Goal: Task Accomplishment & Management: Use online tool/utility

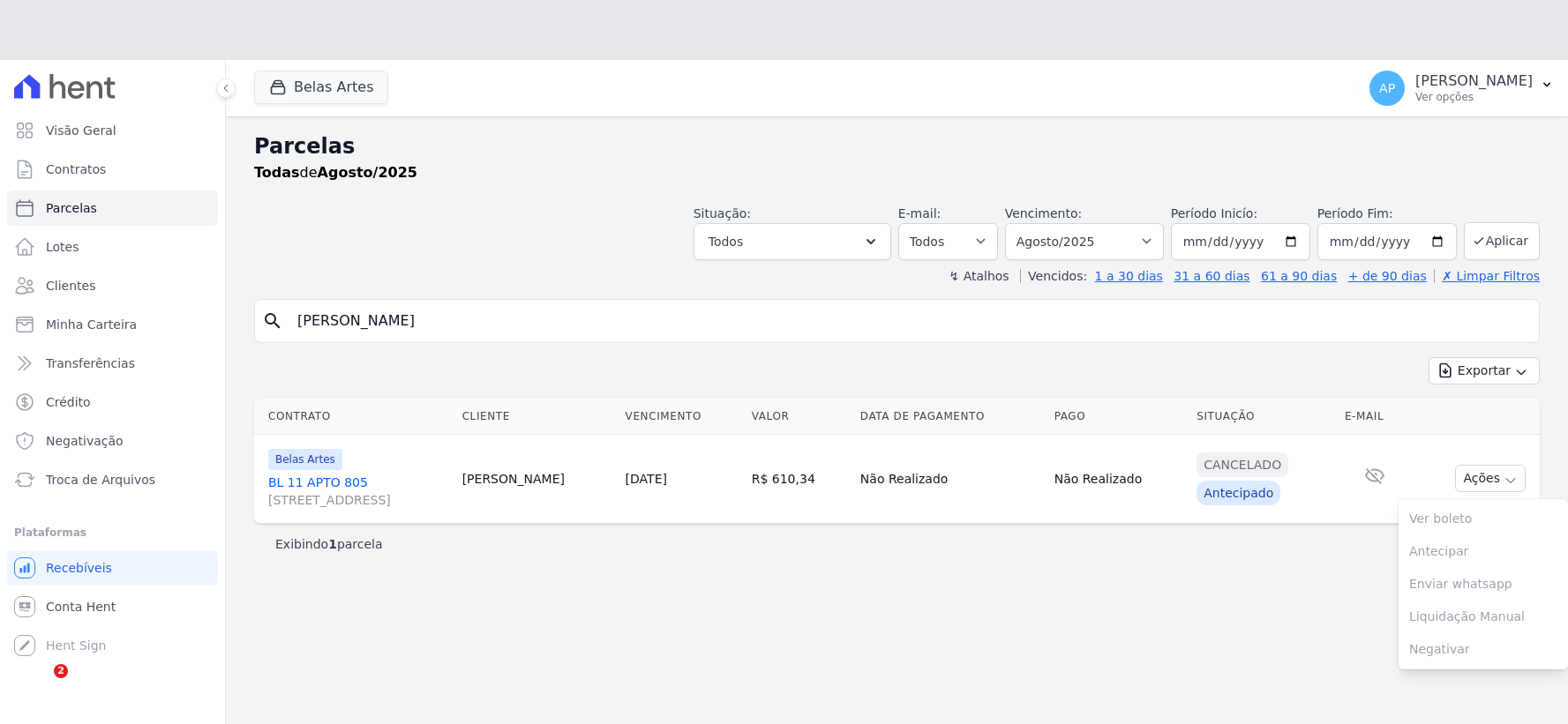
select select
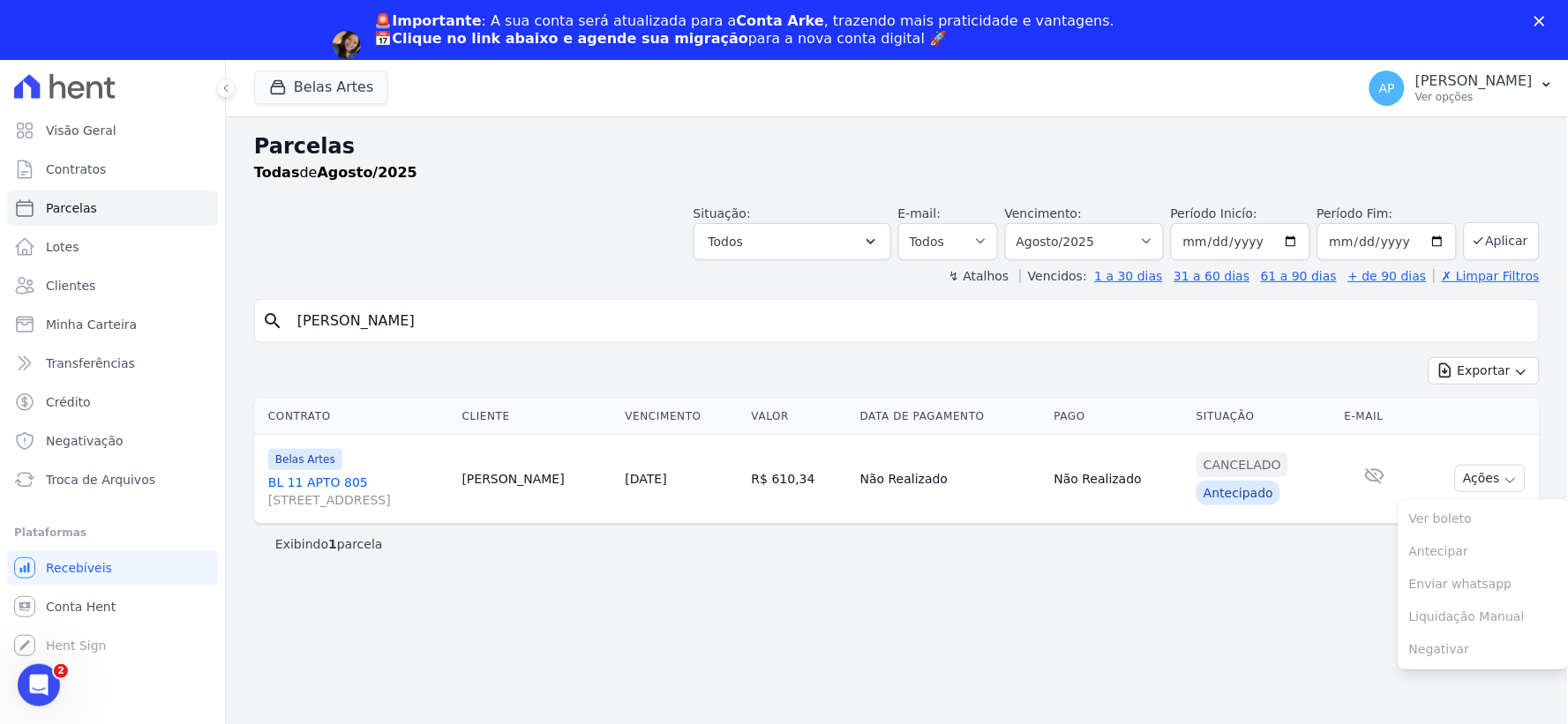
drag, startPoint x: 0, startPoint y: 0, endPoint x: 0, endPoint y: 336, distance: 336.0
click at [0, 336] on div "Visão Geral Contratos [GEOGRAPHIC_DATA] Lotes Clientes Minha Carteira Transferê…" at bounding box center [784, 421] width 1568 height 724
paste input "[PERSON_NAME]"
type input "[PERSON_NAME]"
select select
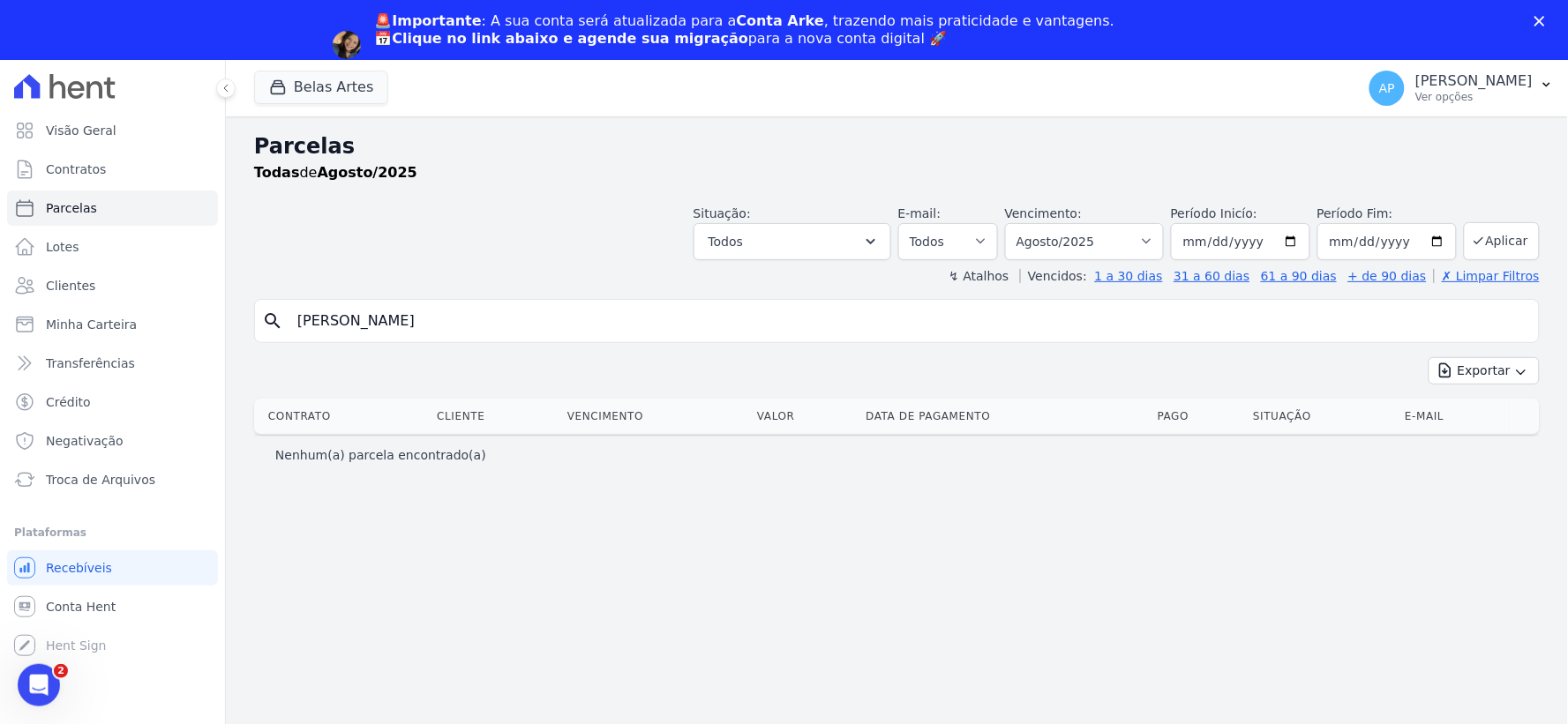
drag, startPoint x: 464, startPoint y: 330, endPoint x: 346, endPoint y: 315, distance: 118.9
click at [346, 315] on input "[PERSON_NAME]" at bounding box center [909, 322] width 1245 height 36
type input "[PERSON_NAME]"
select select
drag, startPoint x: 381, startPoint y: 324, endPoint x: 172, endPoint y: 324, distance: 209.0
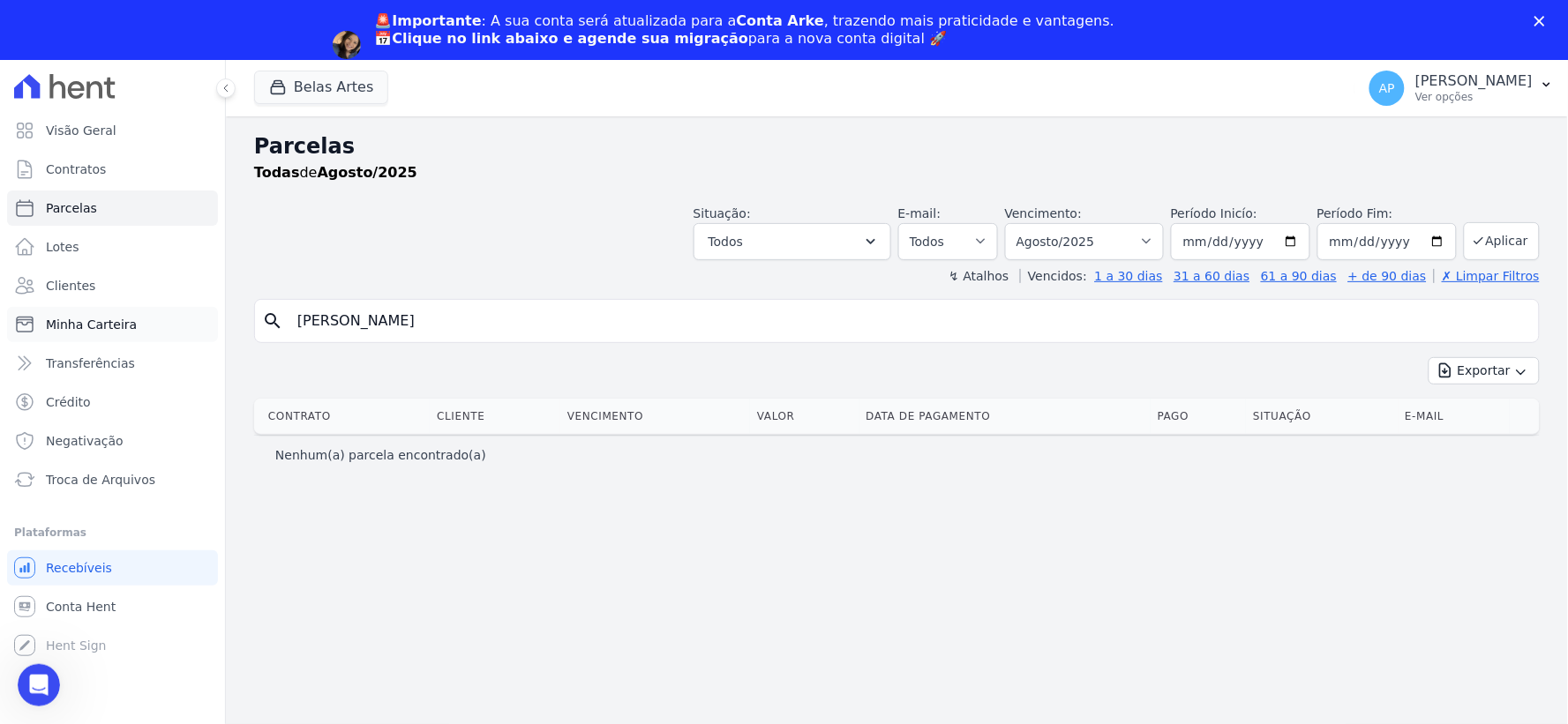
click at [172, 324] on div "Visão Geral Contratos [GEOGRAPHIC_DATA] Lotes Clientes Minha Carteira Transferê…" at bounding box center [784, 421] width 1568 height 724
type input "eliz"
select select
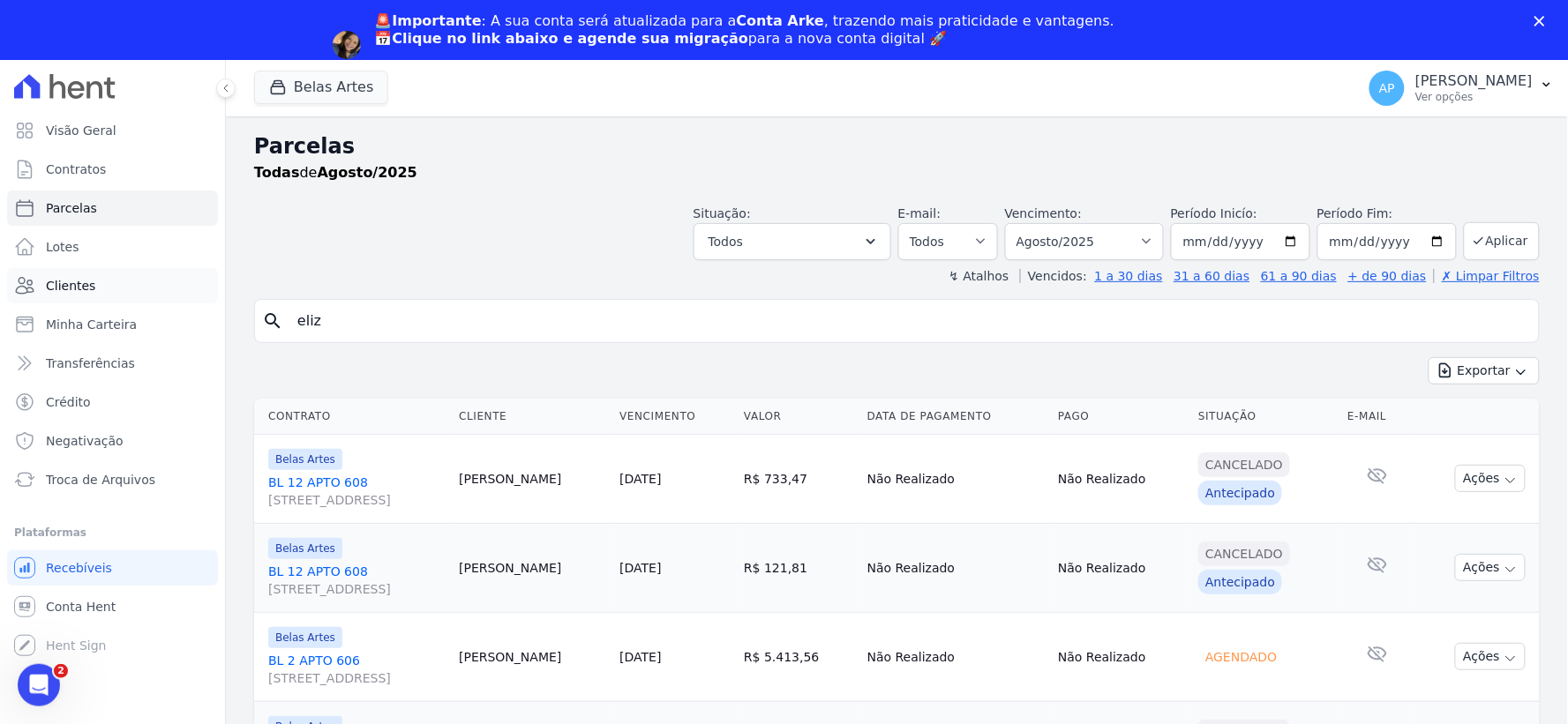
drag, startPoint x: 348, startPoint y: 319, endPoint x: 9, endPoint y: 287, distance: 340.5
click at [13, 312] on div "Visão Geral Contratos [GEOGRAPHIC_DATA] Lotes Clientes Minha Carteira Transferê…" at bounding box center [784, 421] width 1568 height 724
type input "emman"
select select
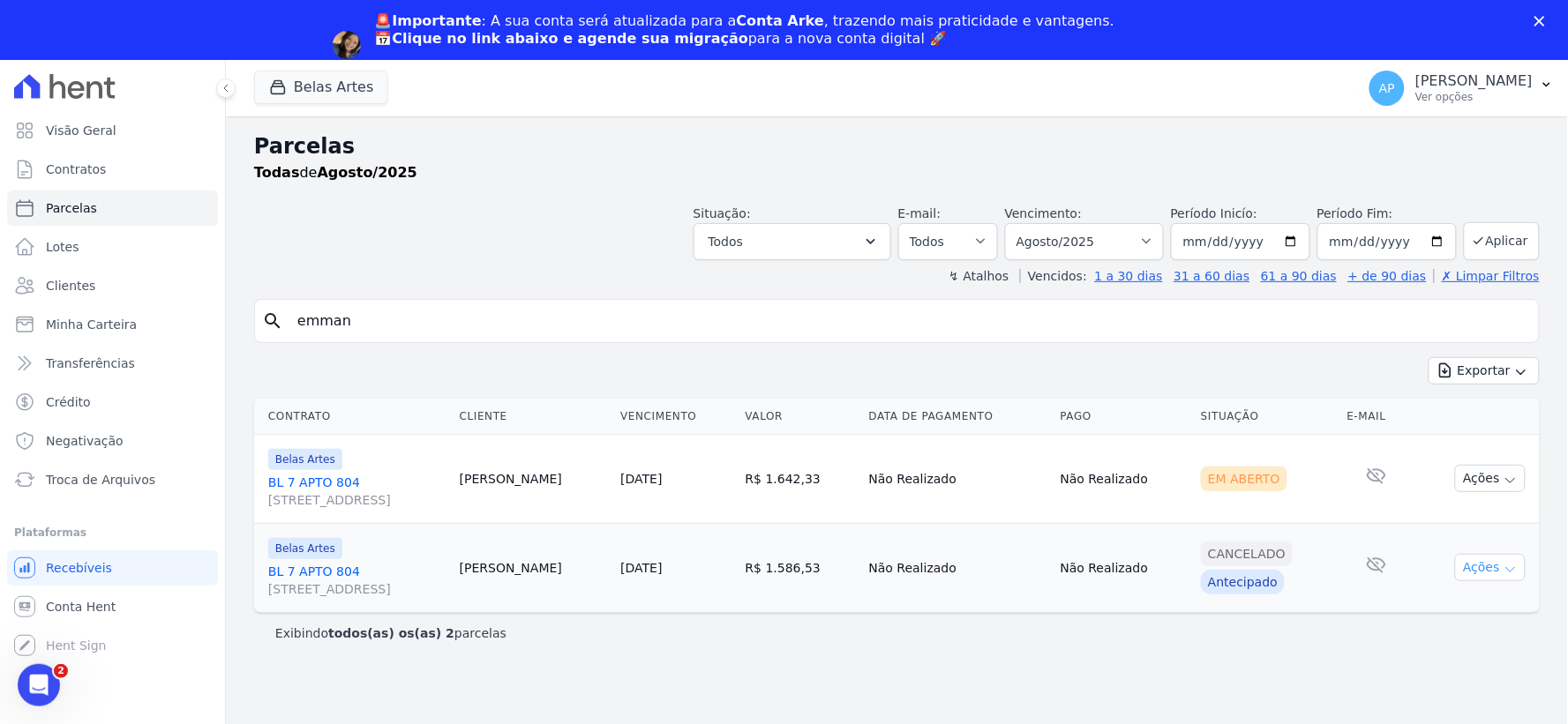
click at [1495, 574] on button "Ações" at bounding box center [1490, 568] width 71 height 28
click at [1507, 484] on icon "button" at bounding box center [1511, 481] width 14 height 14
click at [454, 329] on input "emman" at bounding box center [909, 322] width 1245 height 36
click at [91, 473] on span "Troca de Arquivos" at bounding box center [100, 480] width 109 height 18
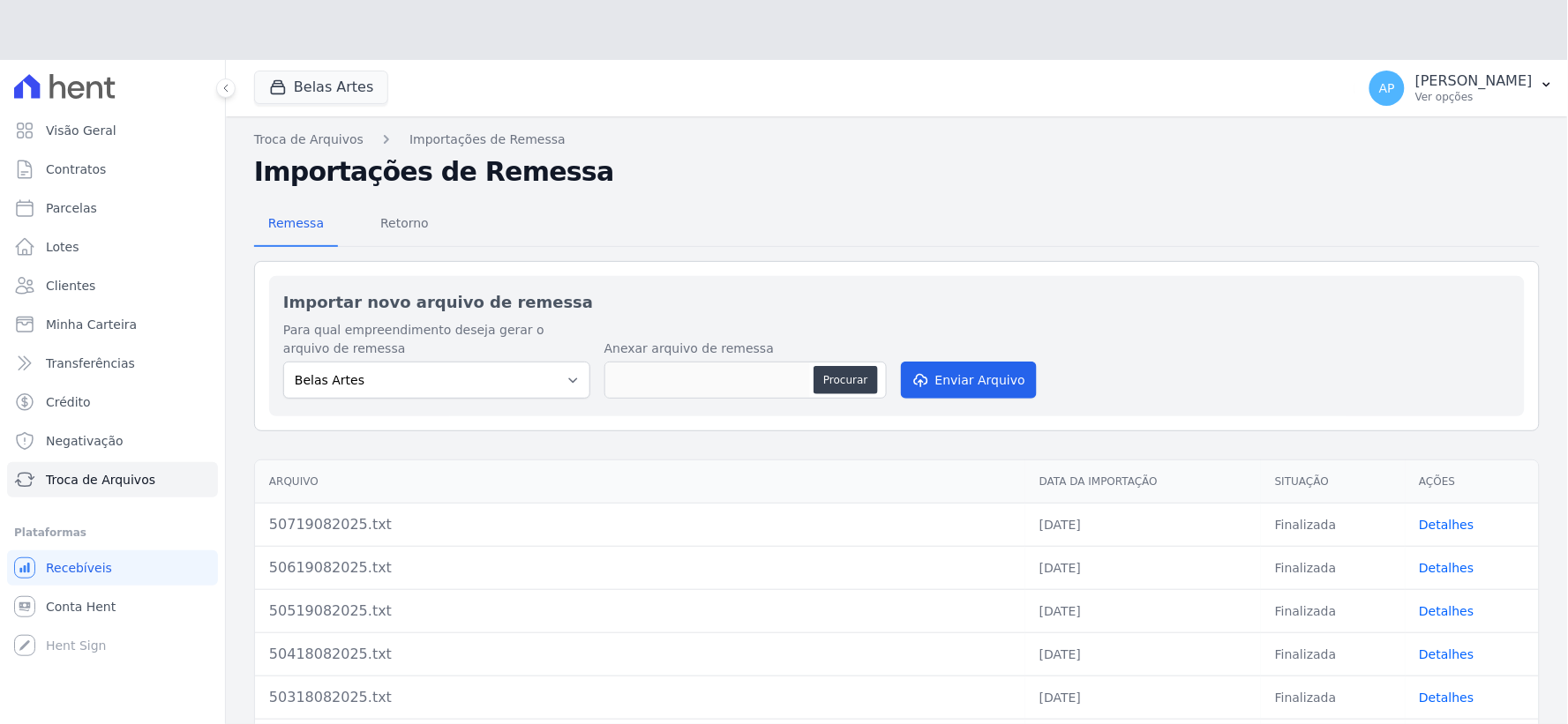
click at [819, 323] on div "Para qual empreendimento deseja gerar o arquivo de remessa Belas Artes Anexar a…" at bounding box center [896, 362] width 1227 height 81
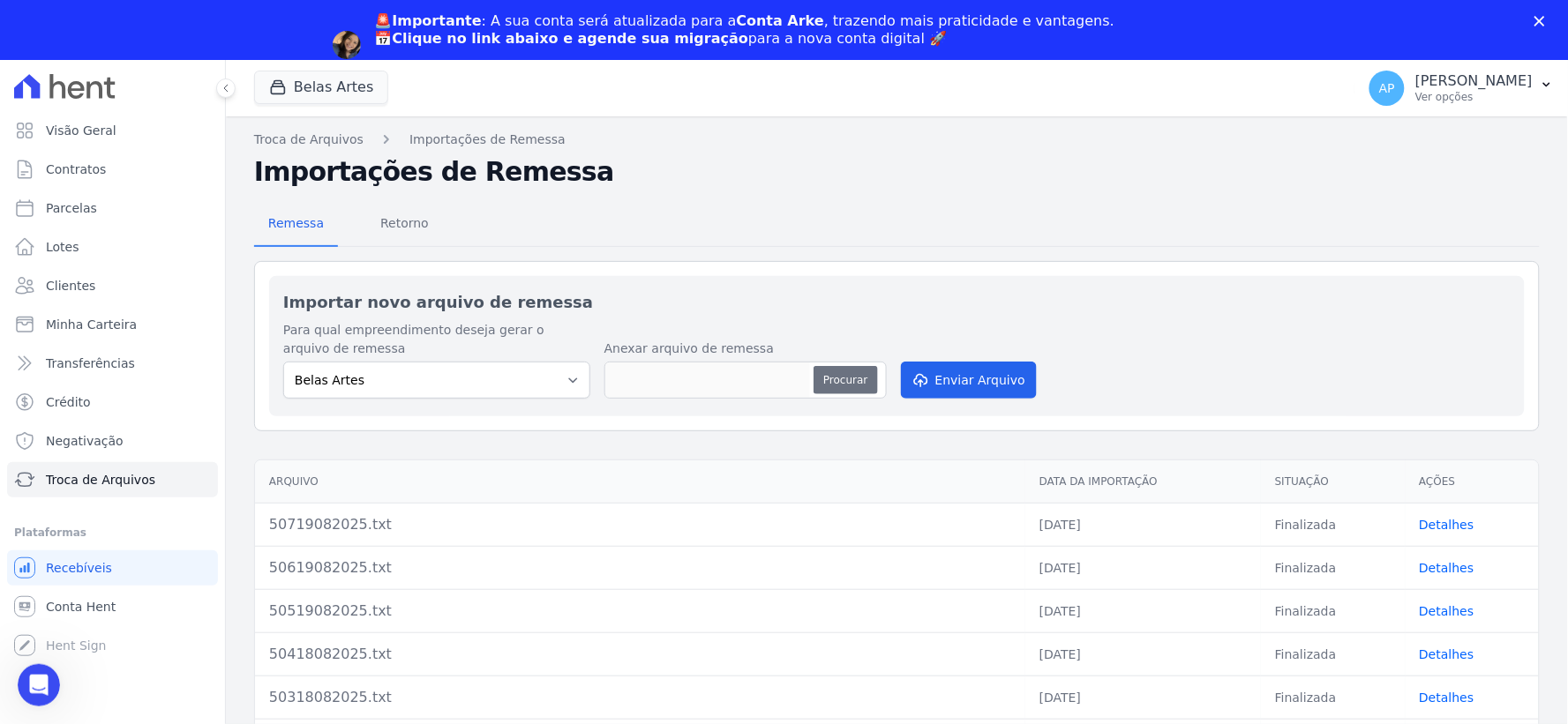
click at [828, 383] on button "Procurar" at bounding box center [846, 380] width 64 height 28
type input "50820082025.txt"
click at [955, 406] on div "Importar novo arquivo de remessa Para qual empreendimento deseja gerar o arquiv…" at bounding box center [897, 346] width 1256 height 140
click at [955, 385] on button "Enviar Arquivo" at bounding box center [969, 379] width 136 height 37
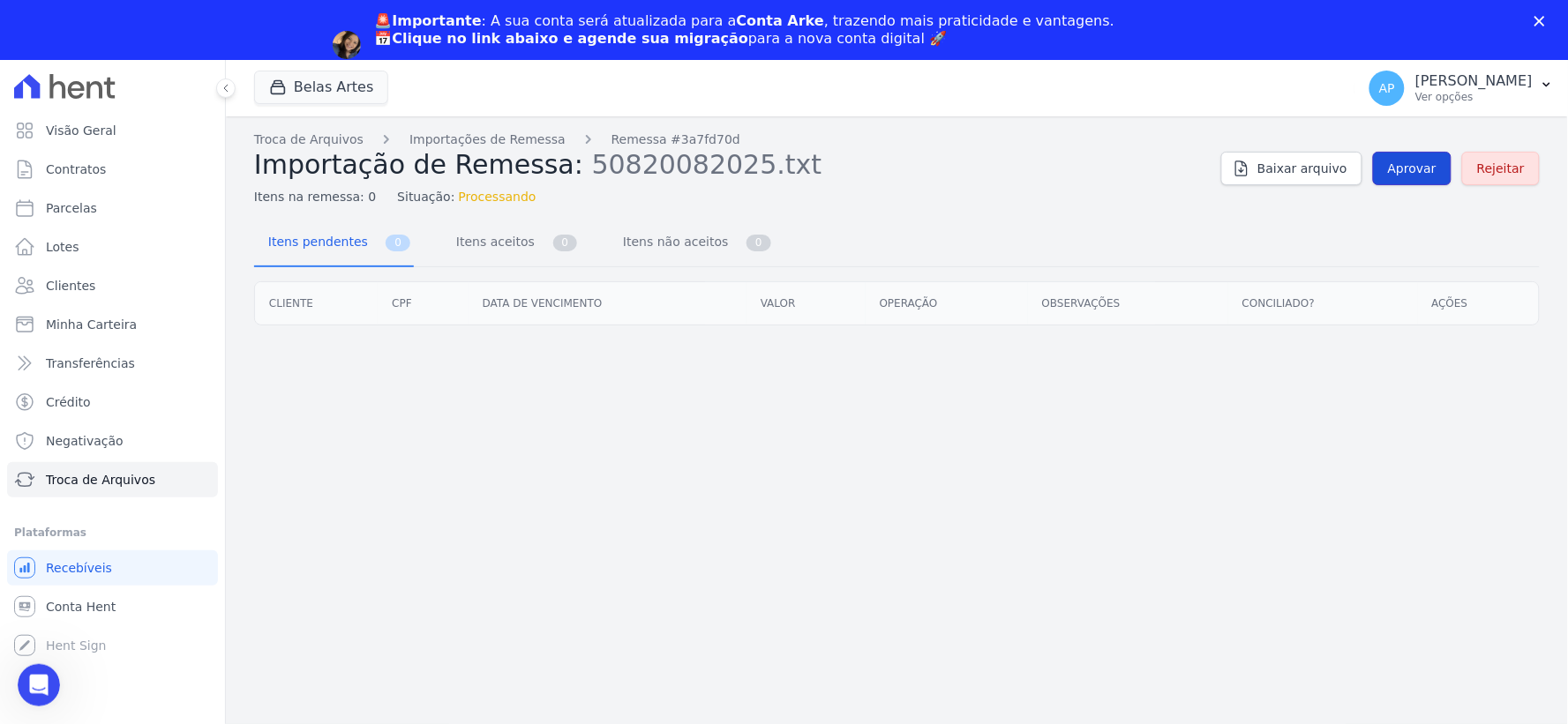
click at [1422, 172] on span "Aprovar" at bounding box center [1412, 169] width 49 height 18
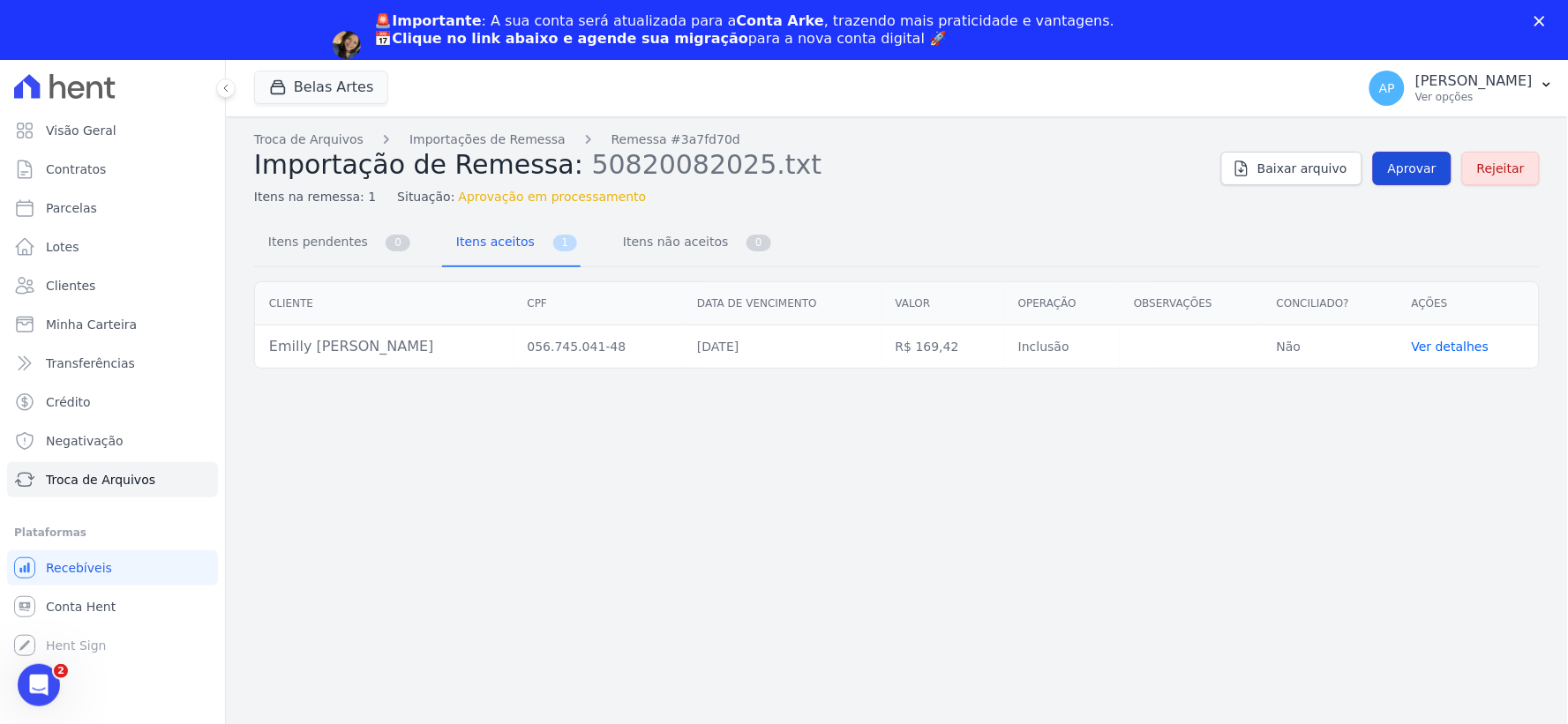
click at [1412, 173] on span "Aprovar" at bounding box center [1412, 169] width 49 height 18
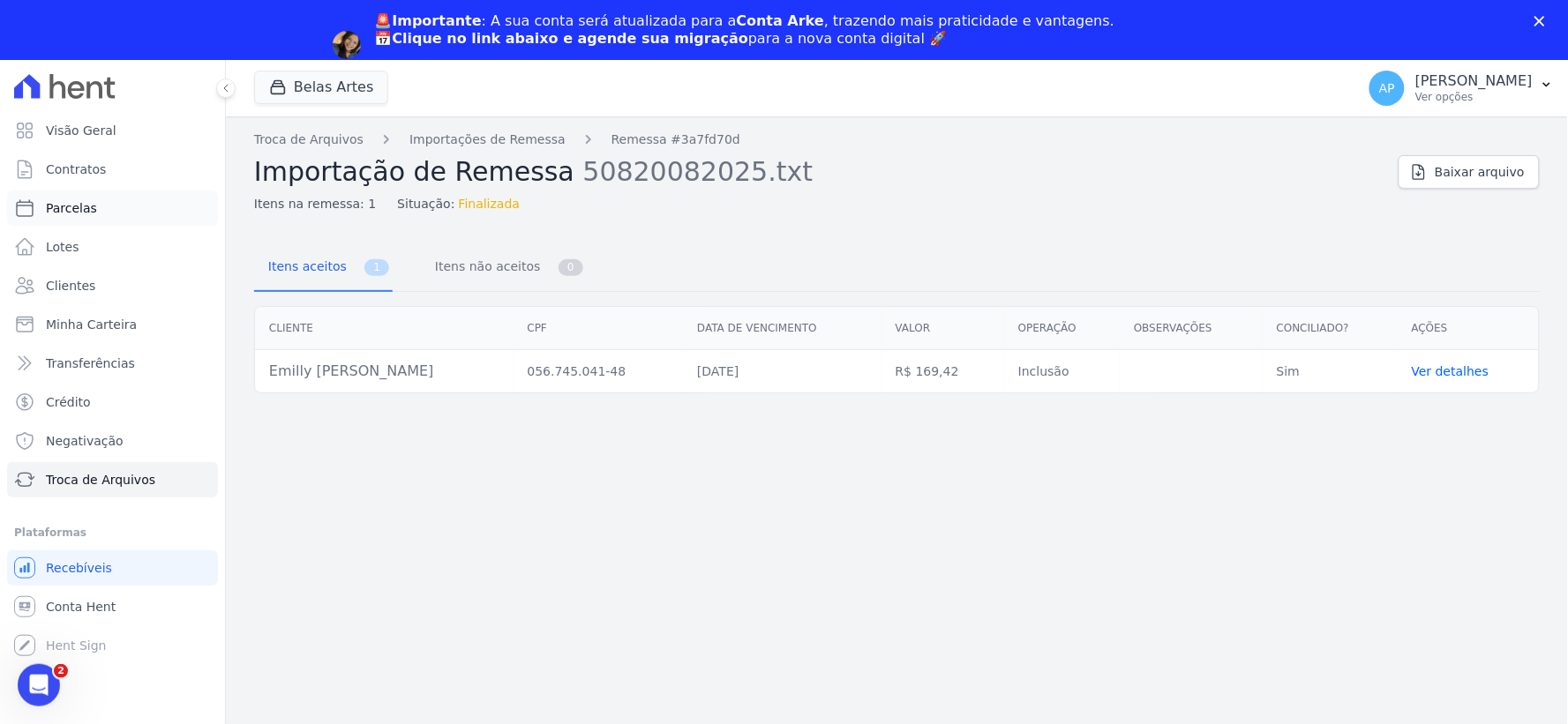
click at [85, 210] on span "Parcelas" at bounding box center [72, 209] width 52 height 18
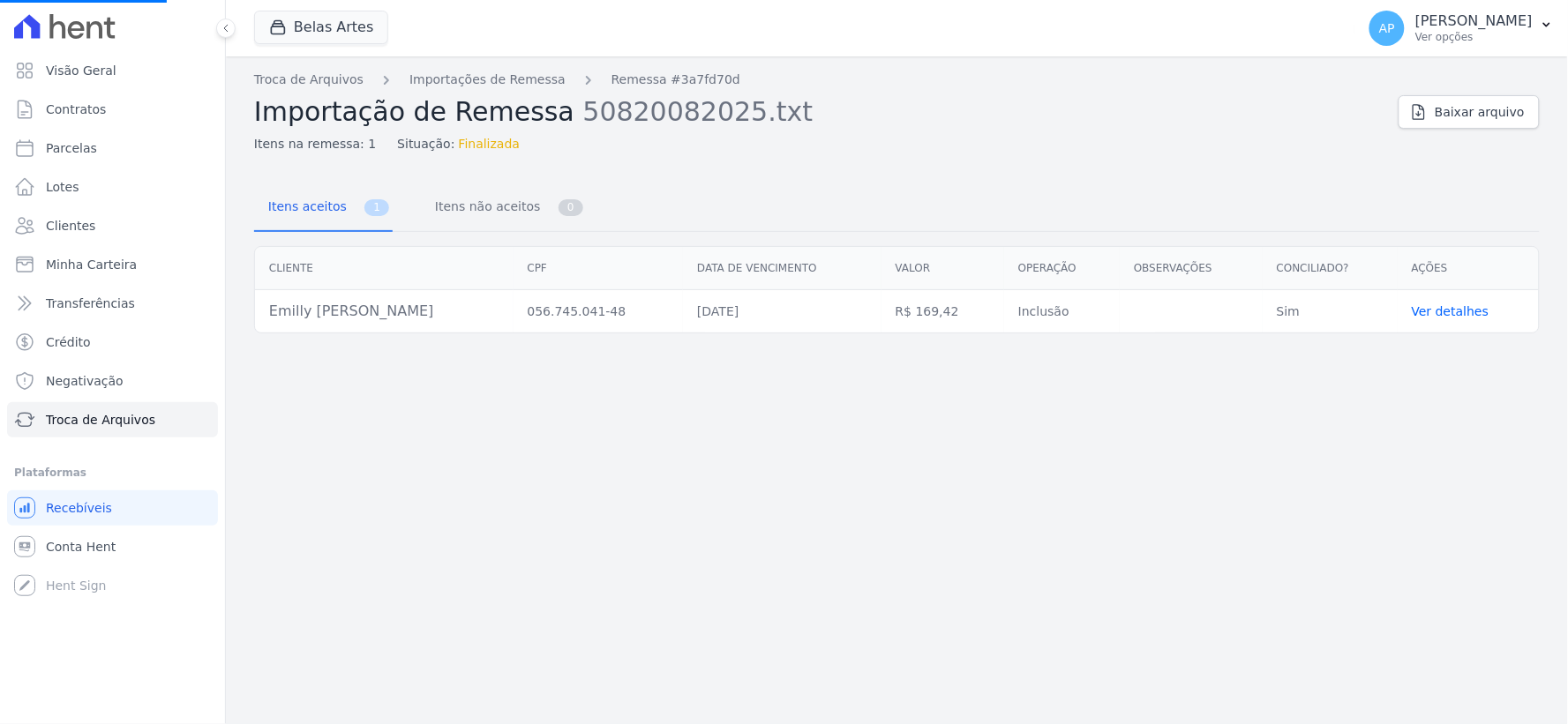
select select
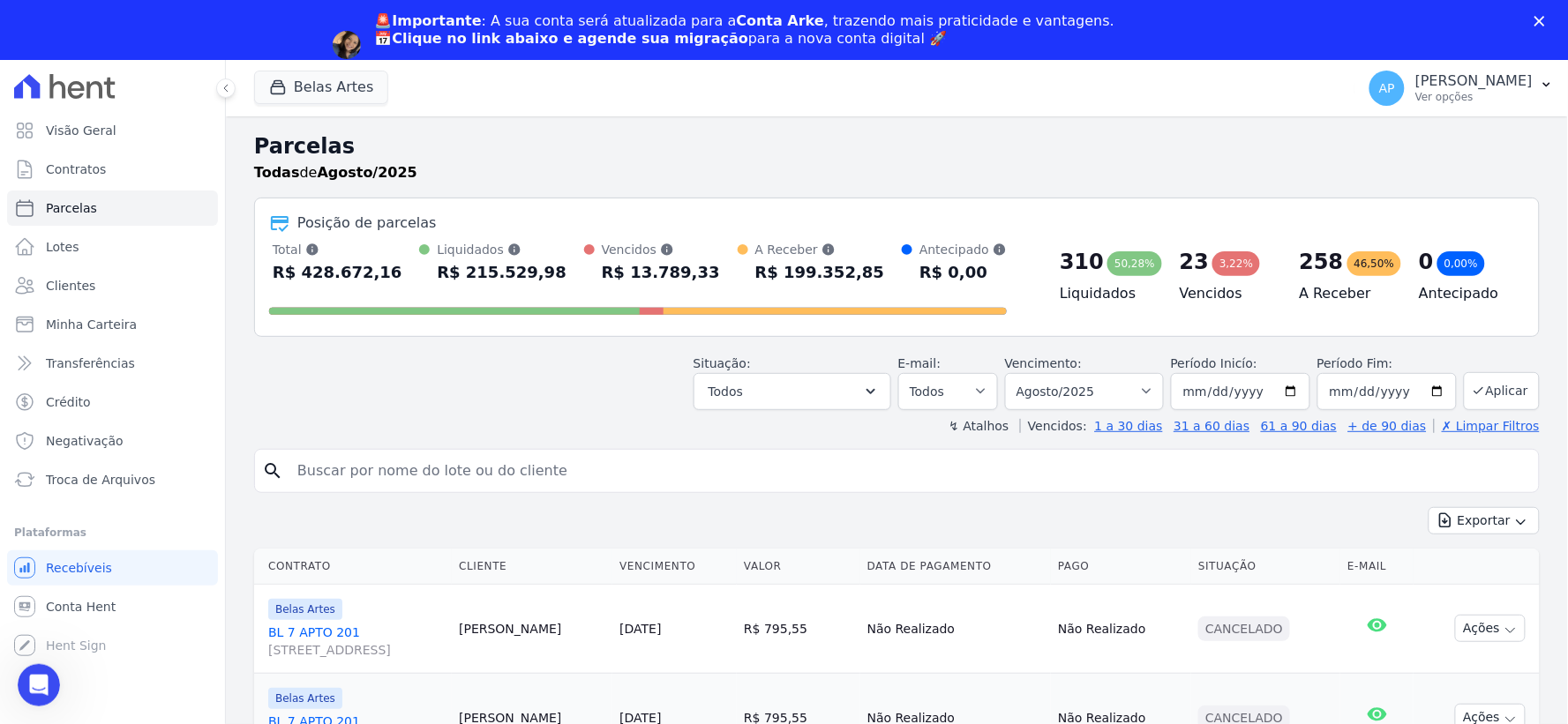
click at [506, 480] on input "search" at bounding box center [909, 472] width 1245 height 36
paste input "Emilly [PERSON_NAME]"
type input "Emilly [PERSON_NAME]"
select select
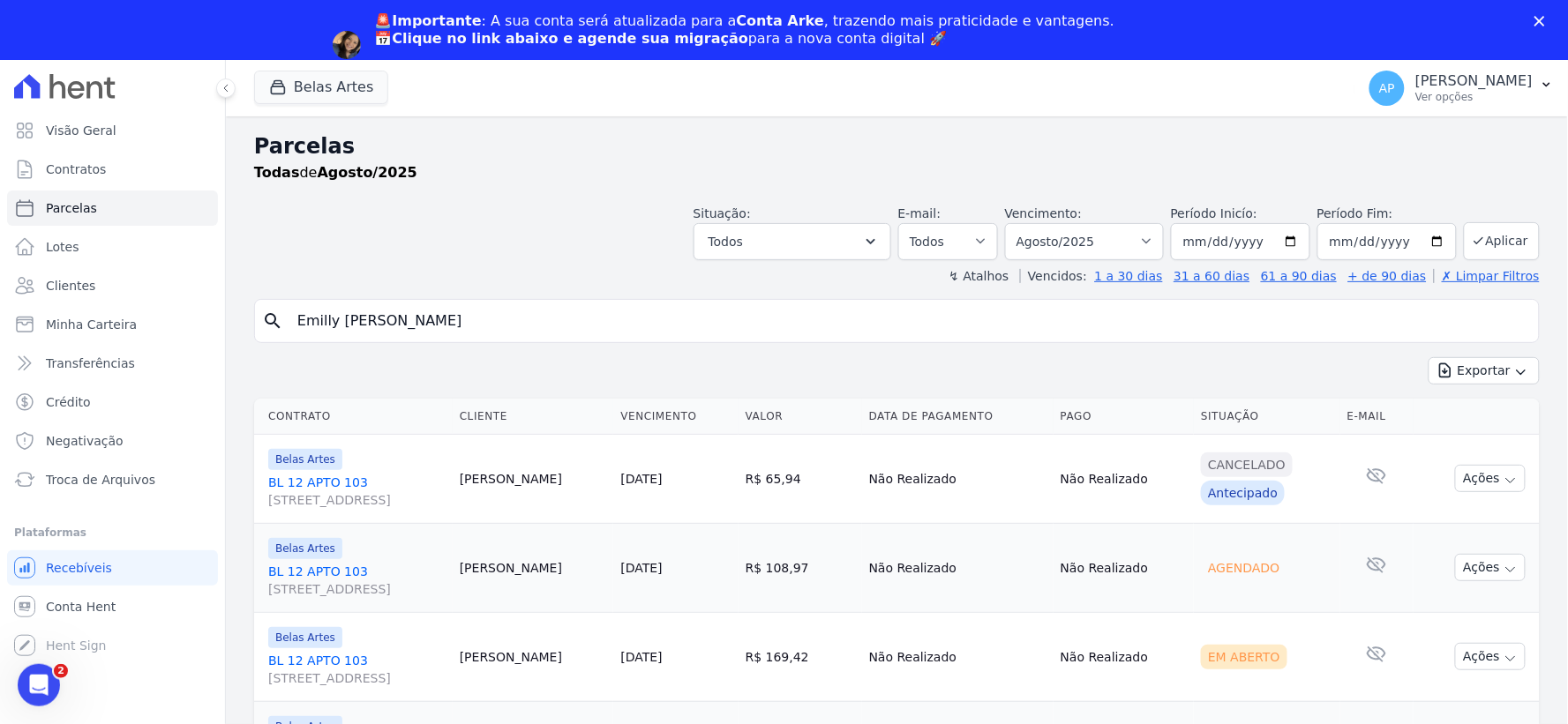
scroll to position [240, 0]
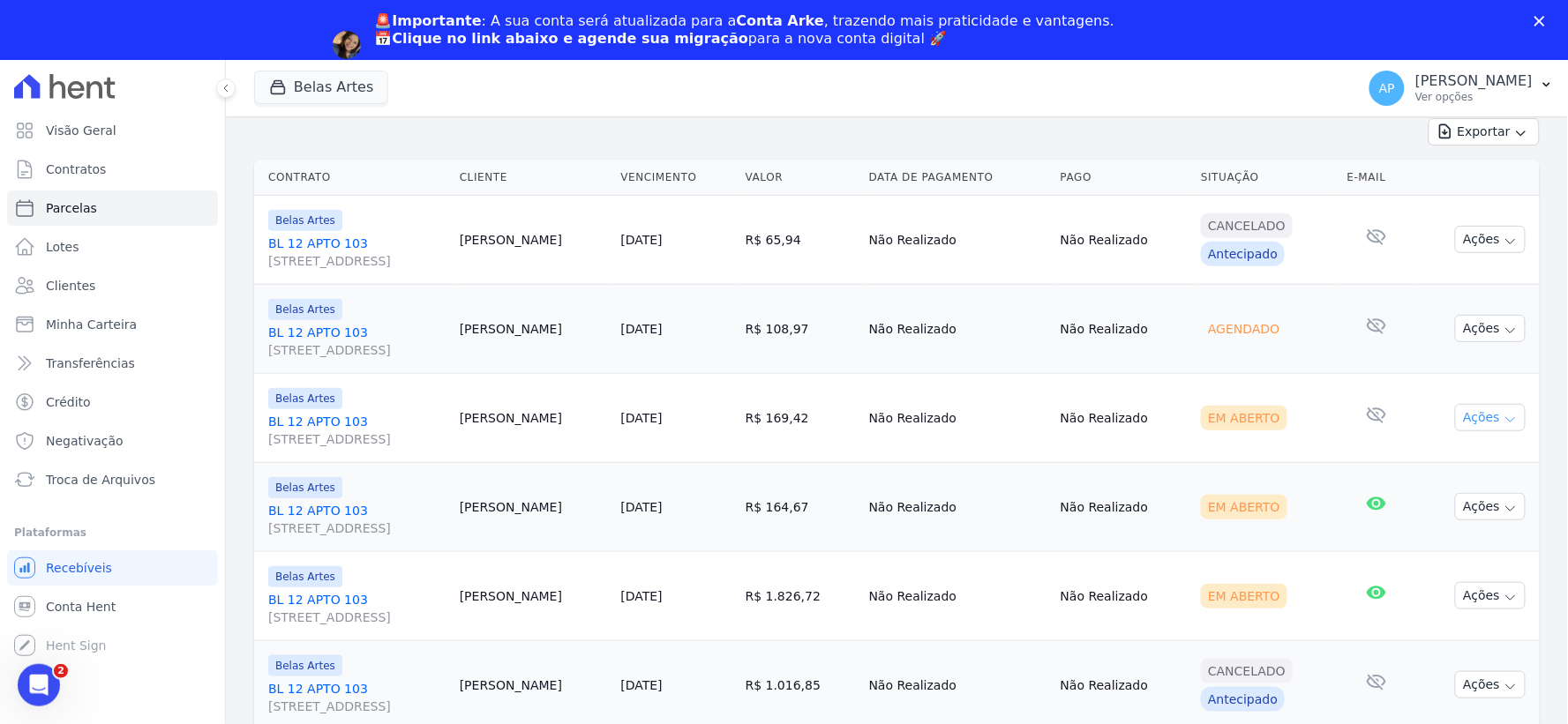
click at [1474, 415] on button "Ações" at bounding box center [1490, 418] width 71 height 28
click at [1449, 456] on link "Ver boleto" at bounding box center [1484, 458] width 170 height 33
